Goal: Check status: Check status

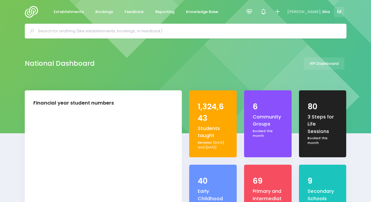
select select "5"
click at [166, 7] on link "Reporting" at bounding box center [165, 12] width 29 height 12
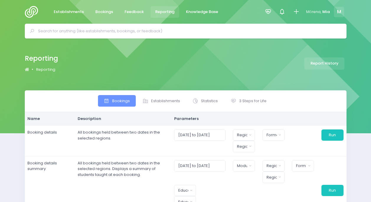
select select
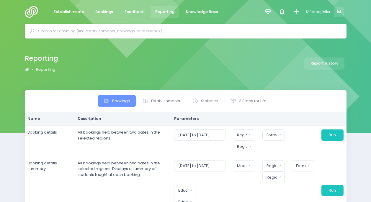
select select
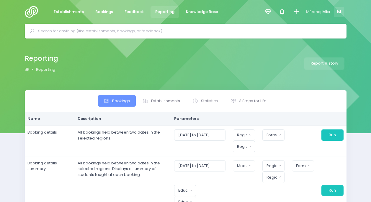
select select
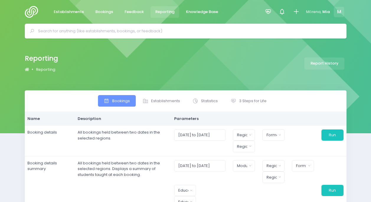
select select
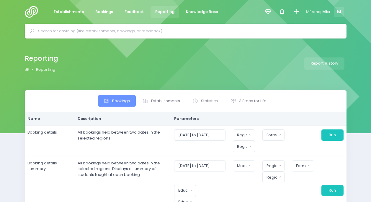
select select
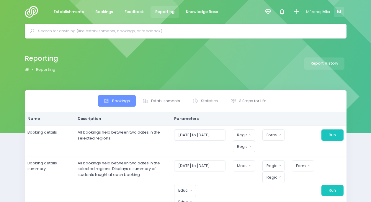
select select
click at [241, 100] on span "3 Steps for Life" at bounding box center [252, 101] width 27 height 6
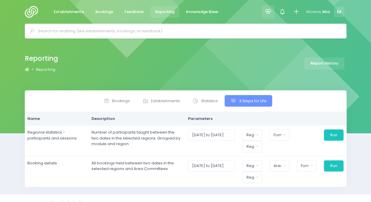
click at [269, 12] on icon at bounding box center [268, 11] width 7 height 7
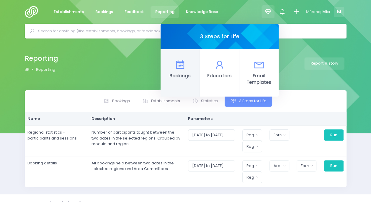
click at [184, 66] on icon at bounding box center [180, 65] width 12 height 12
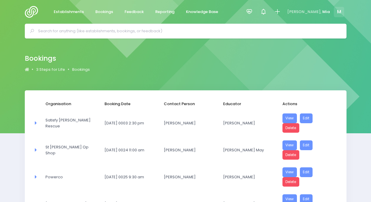
select select "20"
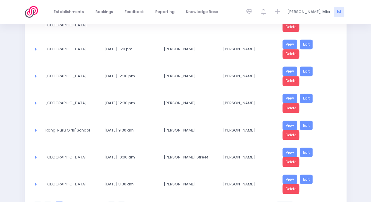
scroll to position [485, 0]
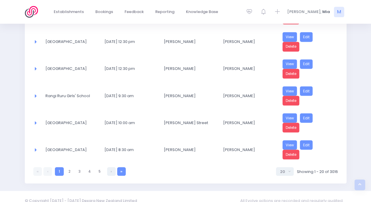
click at [119, 167] on link at bounding box center [121, 171] width 9 height 9
select select "20"
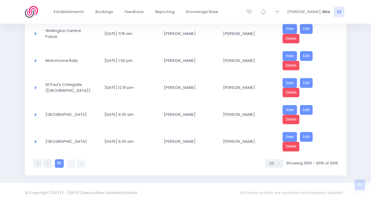
scroll to position [379, 0]
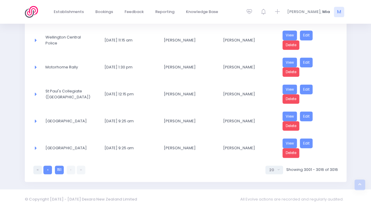
click at [50, 165] on link at bounding box center [47, 169] width 9 height 9
select select "20"
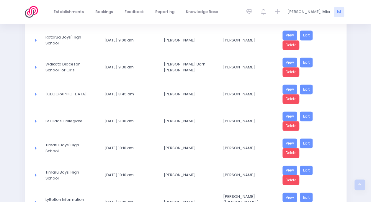
scroll to position [485, 0]
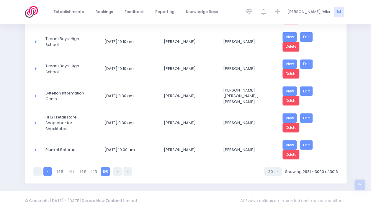
click at [47, 167] on link at bounding box center [47, 171] width 9 height 9
select select "20"
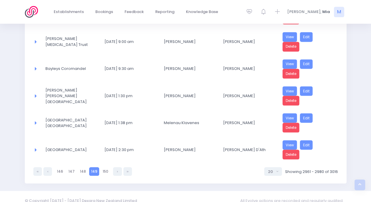
click at [47, 167] on link at bounding box center [47, 171] width 9 height 9
select select "20"
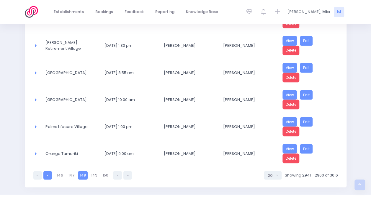
click at [47, 171] on link at bounding box center [47, 175] width 9 height 9
select select "20"
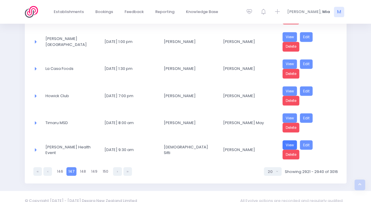
click at [291, 140] on link "View" at bounding box center [290, 145] width 15 height 10
click at [304, 141] on link "Edit" at bounding box center [306, 145] width 13 height 10
click at [334, 17] on div "Ata mārie, Mia M" at bounding box center [315, 11] width 61 height 13
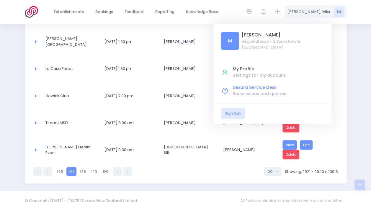
click at [280, 94] on div "Raise issues and queries" at bounding box center [278, 93] width 91 height 6
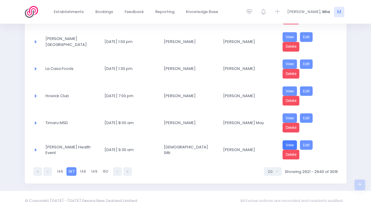
click at [288, 140] on link "View" at bounding box center [290, 145] width 15 height 10
click at [294, 149] on link "Delete" at bounding box center [291, 154] width 17 height 10
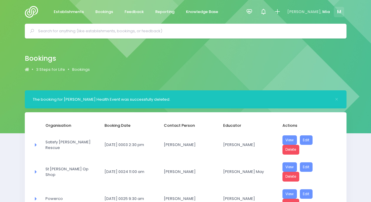
select select "20"
click at [253, 12] on icon at bounding box center [249, 11] width 7 height 7
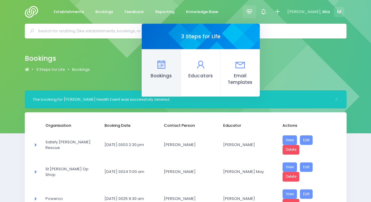
click at [179, 72] on link "Bookings" at bounding box center [161, 72] width 39 height 47
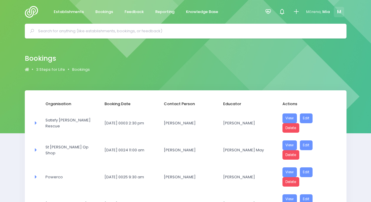
select select "20"
